Goal: Find specific page/section: Find specific page/section

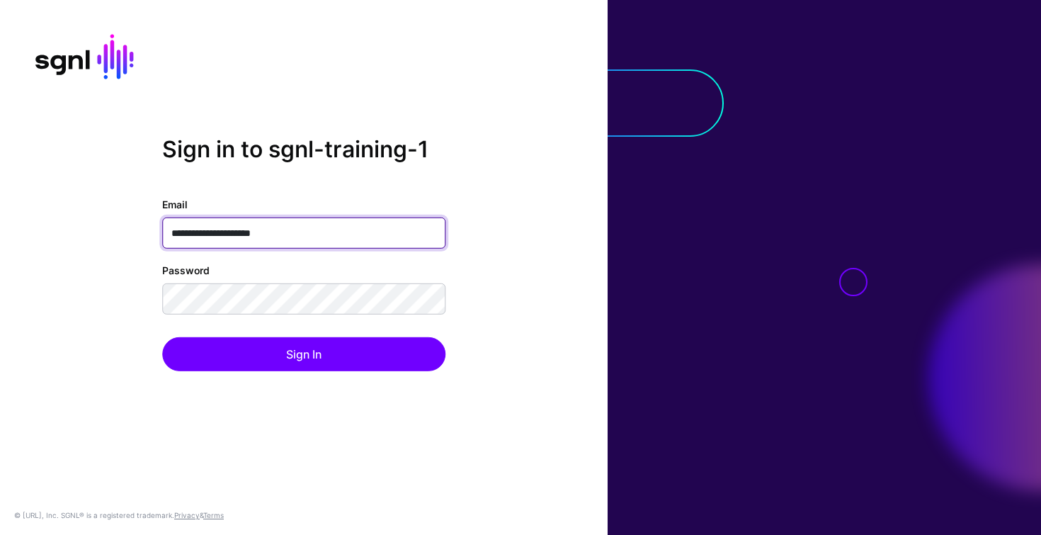
click at [340, 235] on input "**********" at bounding box center [303, 233] width 283 height 31
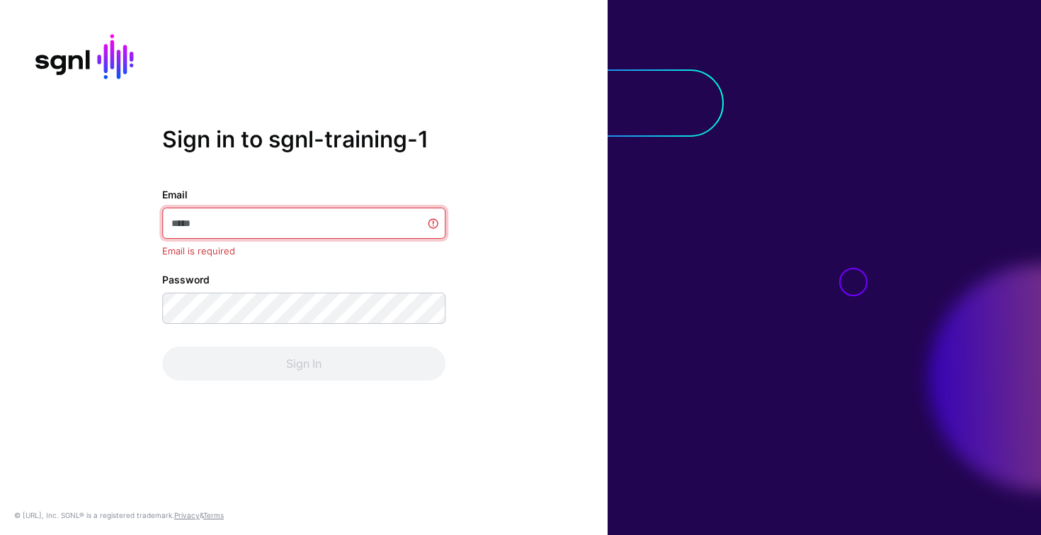
paste input "**********"
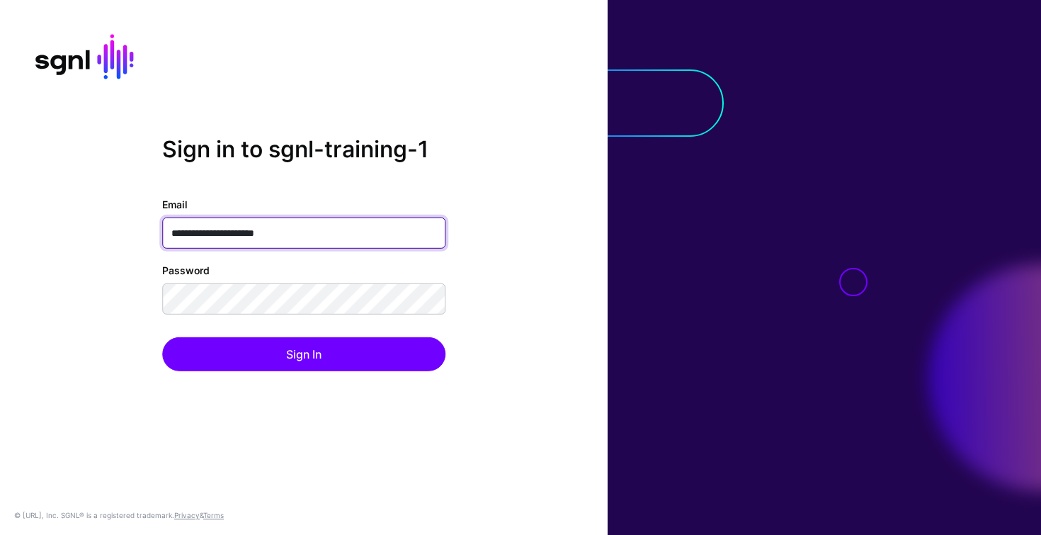
type input "**********"
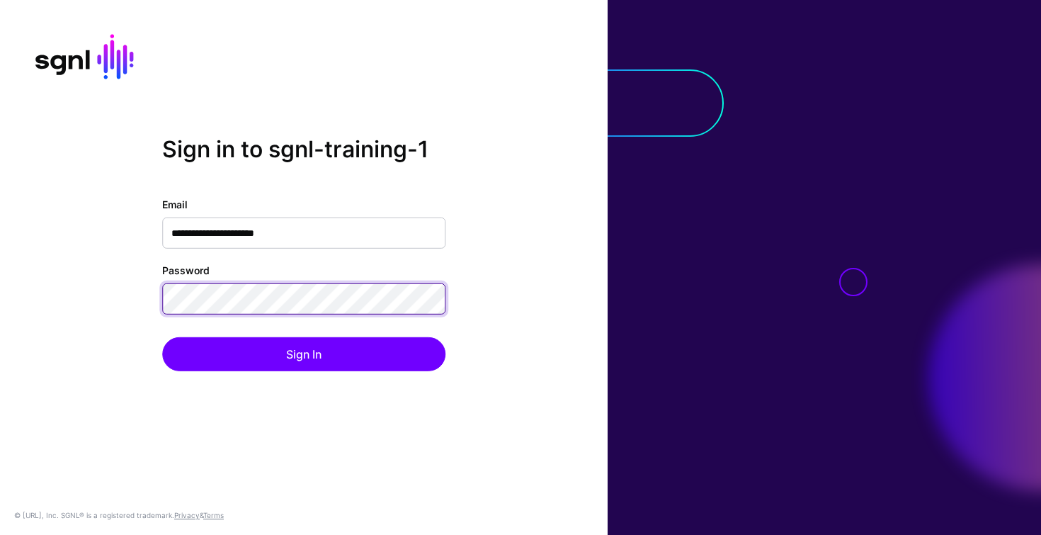
click at [162, 337] on button "Sign In" at bounding box center [303, 354] width 283 height 34
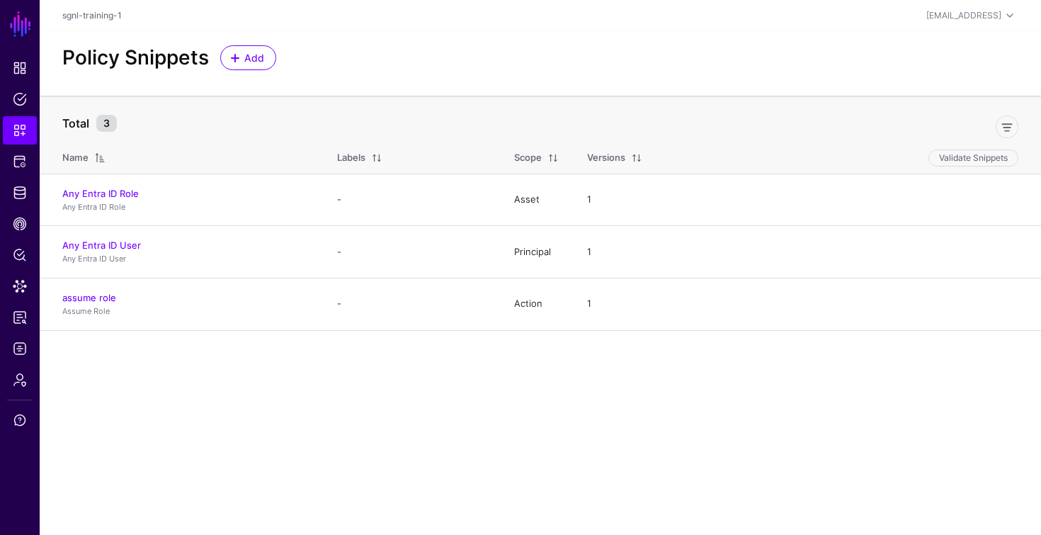
click at [198, 135] on div at bounding box center [574, 124] width 902 height 28
drag, startPoint x: 198, startPoint y: 135, endPoint x: 101, endPoint y: 125, distance: 97.6
click at [101, 125] on div "Total 3" at bounding box center [541, 123] width 968 height 38
click at [129, 126] on div at bounding box center [574, 124] width 902 height 28
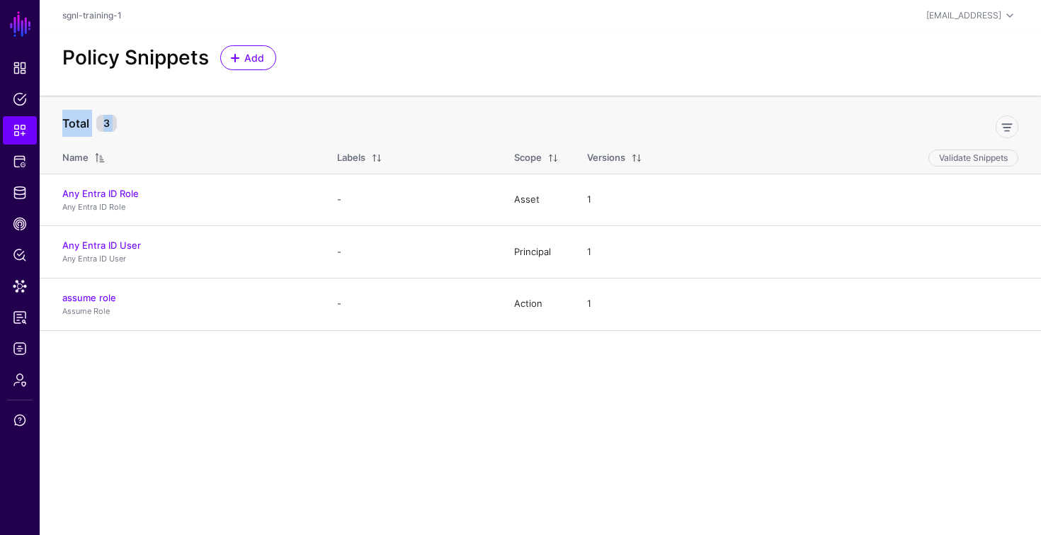
drag, startPoint x: 106, startPoint y: 126, endPoint x: 72, endPoint y: 123, distance: 34.1
click at [72, 123] on div "Total 3" at bounding box center [541, 123] width 968 height 38
click at [164, 125] on div at bounding box center [574, 124] width 902 height 28
drag, startPoint x: 172, startPoint y: 131, endPoint x: 88, endPoint y: 125, distance: 84.5
click at [88, 125] on div "Total 3" at bounding box center [541, 123] width 968 height 38
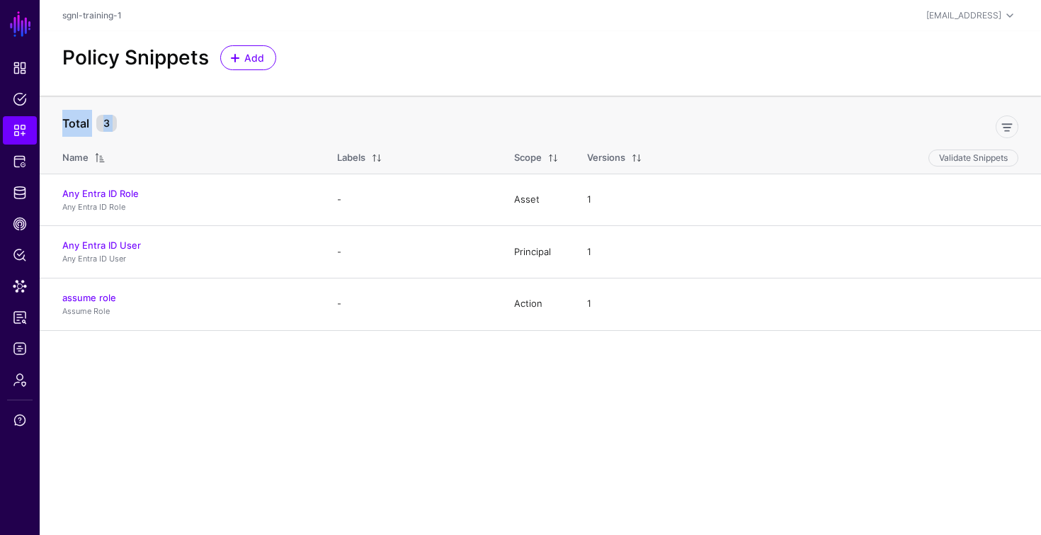
click at [162, 121] on div at bounding box center [574, 124] width 902 height 28
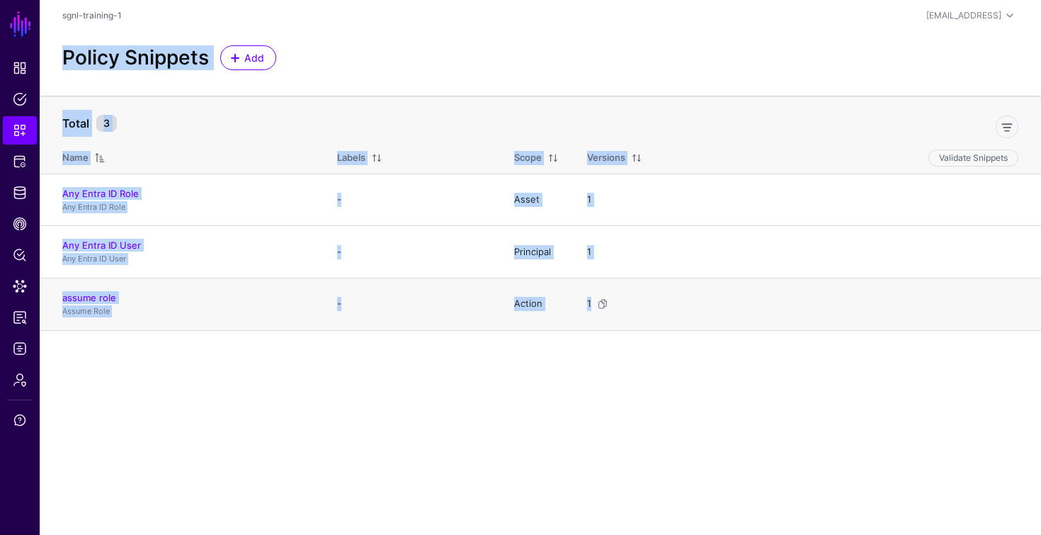
drag, startPoint x: 66, startPoint y: 58, endPoint x: 680, endPoint y: 316, distance: 666.2
click at [679, 316] on app-snippets-start "Policy Snippets Add Total 3 Name Labels Scope Versions Validate Snippets Any En…" at bounding box center [541, 181] width 1002 height 300
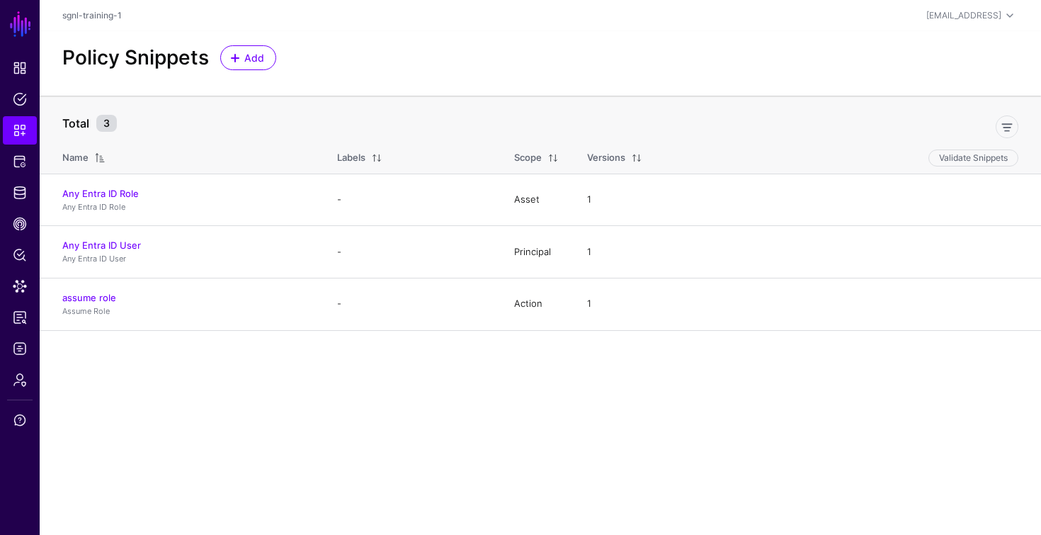
click at [697, 386] on main "SGNL Dashboard Policies Snippets Protected Systems Identity Data Fabric CAEP Hu…" at bounding box center [520, 267] width 1041 height 535
